Goal: Download file/media

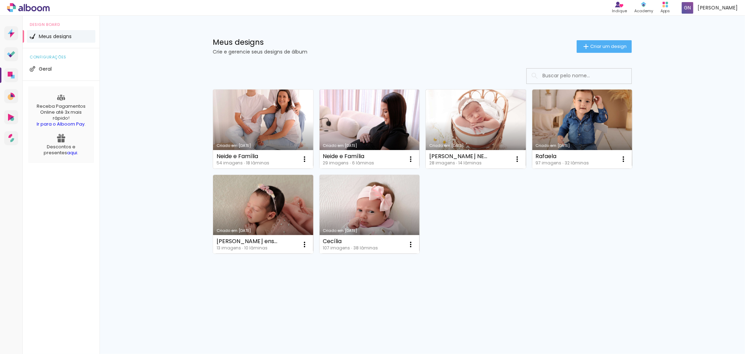
click at [273, 121] on link "Criado em [DATE]" at bounding box center [263, 128] width 100 height 79
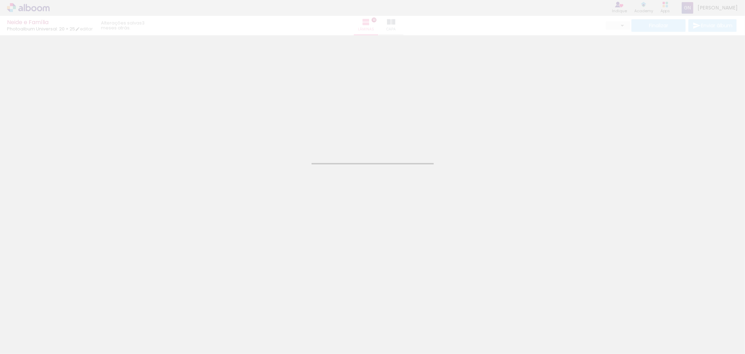
type input "JPG"
type input "Alta, 300 DPI"
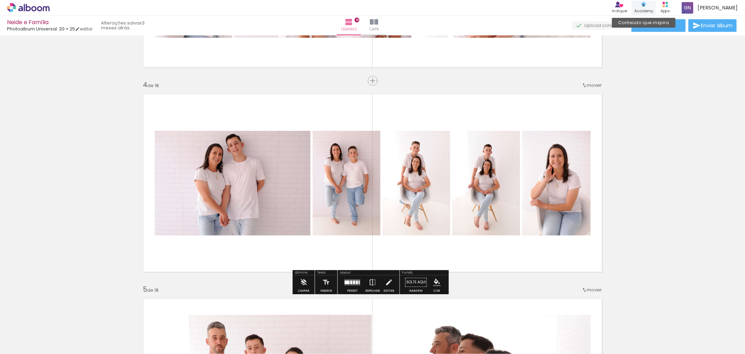
scroll to position [569, 0]
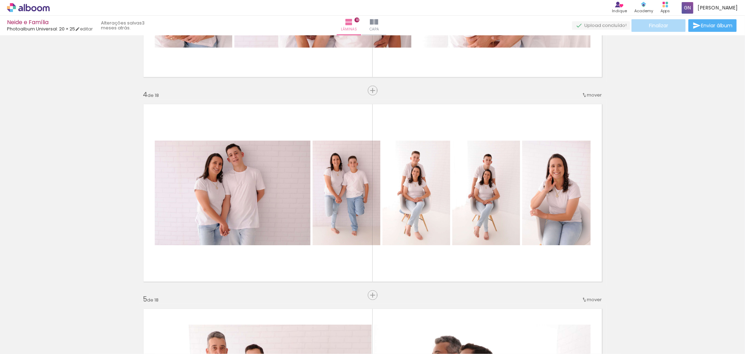
click at [658, 28] on paper-button "Finalizar" at bounding box center [659, 25] width 54 height 13
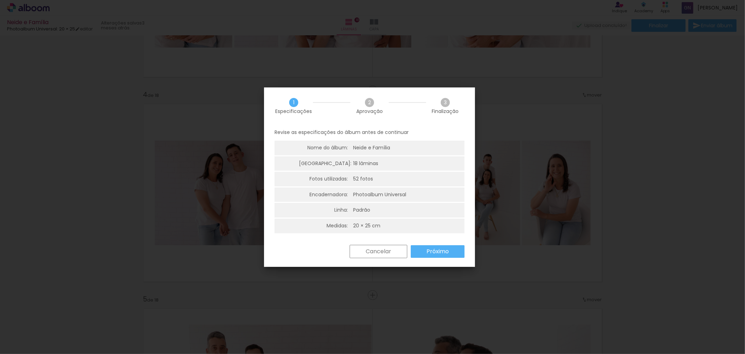
click at [0, 0] on slot "Próximo" at bounding box center [0, 0] width 0 height 0
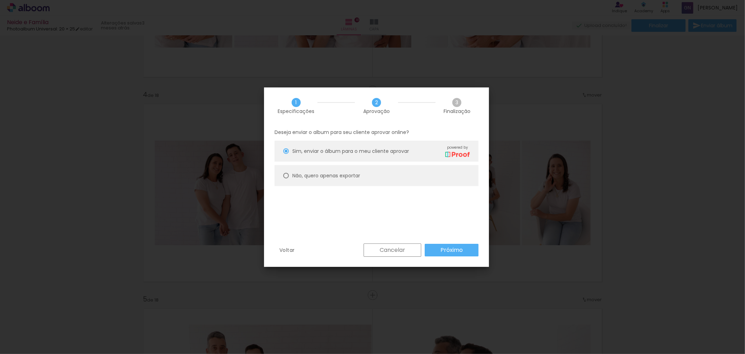
click at [287, 154] on div at bounding box center [286, 151] width 6 height 6
type paper-radio-button "on"
click at [0, 0] on slot "Próximo" at bounding box center [0, 0] width 0 height 0
type input "Alta, 300 DPI"
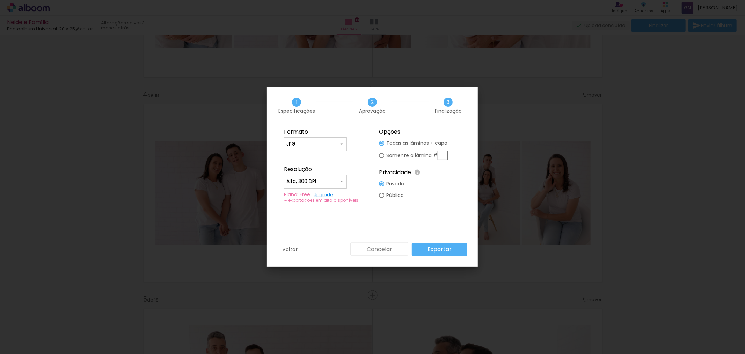
click at [0, 0] on slot "Exportar" at bounding box center [0, 0] width 0 height 0
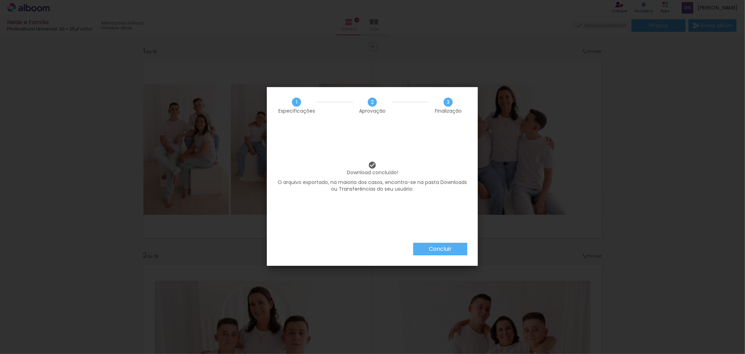
scroll to position [569, 0]
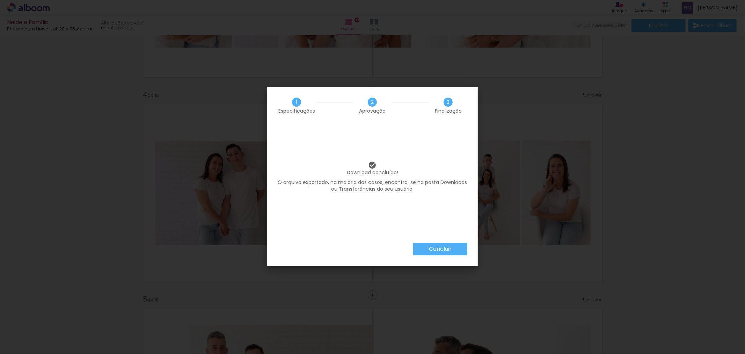
click at [0, 0] on slot "Concluir" at bounding box center [0, 0] width 0 height 0
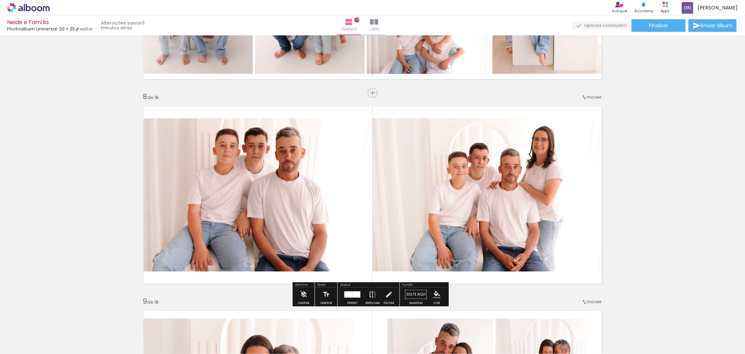
scroll to position [1397, 0]
